Goal: Check status: Check status

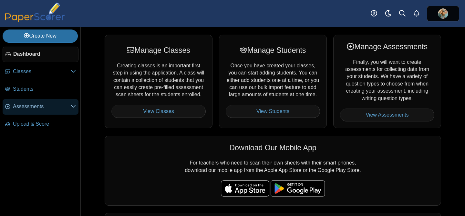
click at [33, 104] on span "Assessments" at bounding box center [42, 106] width 58 height 7
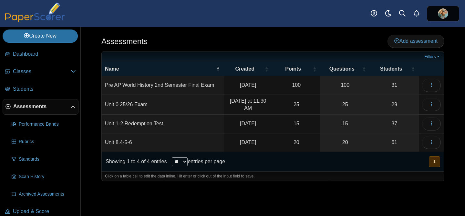
click at [184, 105] on td "Unit 0 25/26 Exam" at bounding box center [163, 105] width 122 height 20
click at [433, 106] on span "button" at bounding box center [431, 103] width 5 height 5
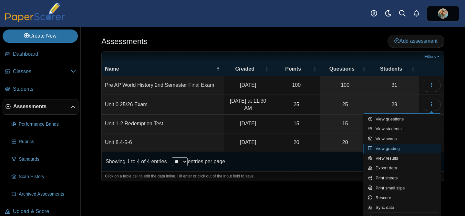
click at [392, 150] on link "View grading" at bounding box center [403, 149] width 78 height 10
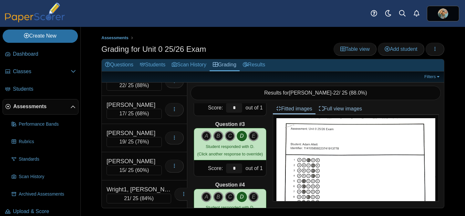
scroll to position [691, 0]
